Goal: Find contact information: Find contact information

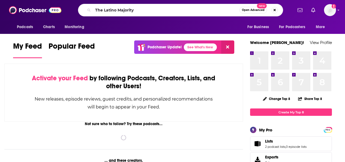
type input "The Latino Majority"
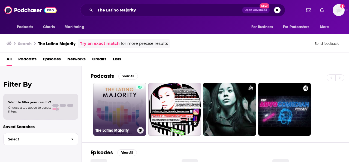
click at [118, 100] on link "The Latino Majority" at bounding box center [119, 109] width 53 height 53
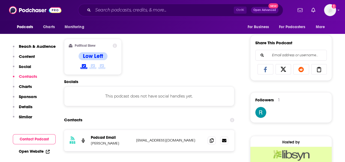
scroll to position [354, 0]
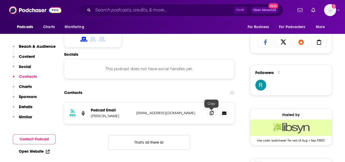
click at [210, 114] on icon at bounding box center [212, 112] width 4 height 4
drag, startPoint x: 92, startPoint y: 115, endPoint x: 112, endPoint y: 115, distance: 19.6
click at [112, 115] on p "[PERSON_NAME]" at bounding box center [111, 115] width 41 height 5
click at [104, 116] on p "[PERSON_NAME]" at bounding box center [111, 115] width 41 height 5
drag, startPoint x: 114, startPoint y: 114, endPoint x: 92, endPoint y: 116, distance: 22.5
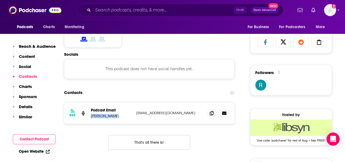
click at [92, 116] on p "[PERSON_NAME]" at bounding box center [111, 115] width 41 height 5
copy p "[PERSON_NAME]"
